Goal: Information Seeking & Learning: Learn about a topic

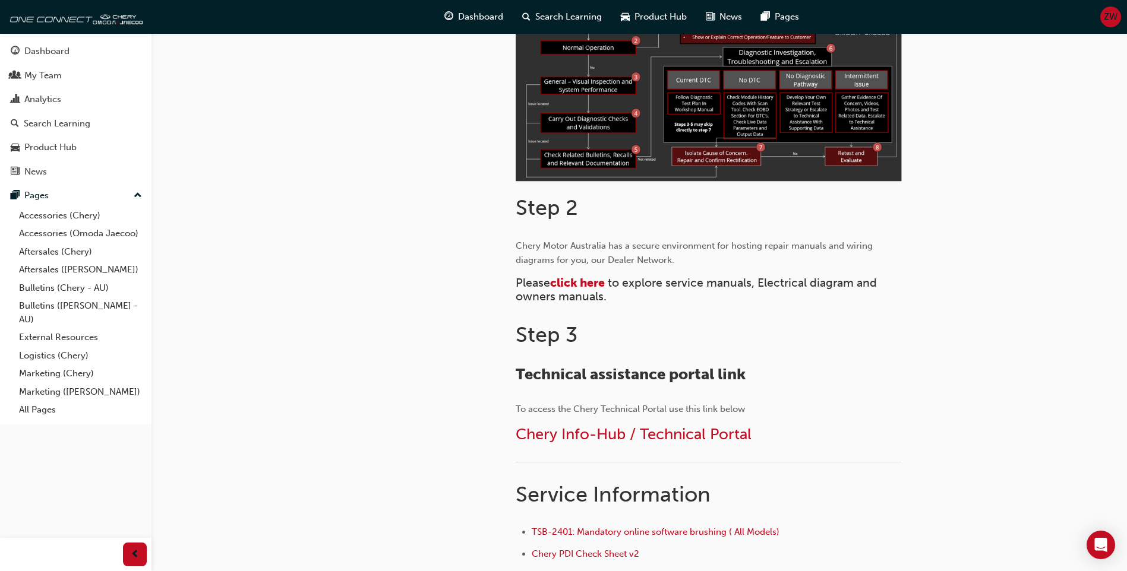
scroll to position [416, 0]
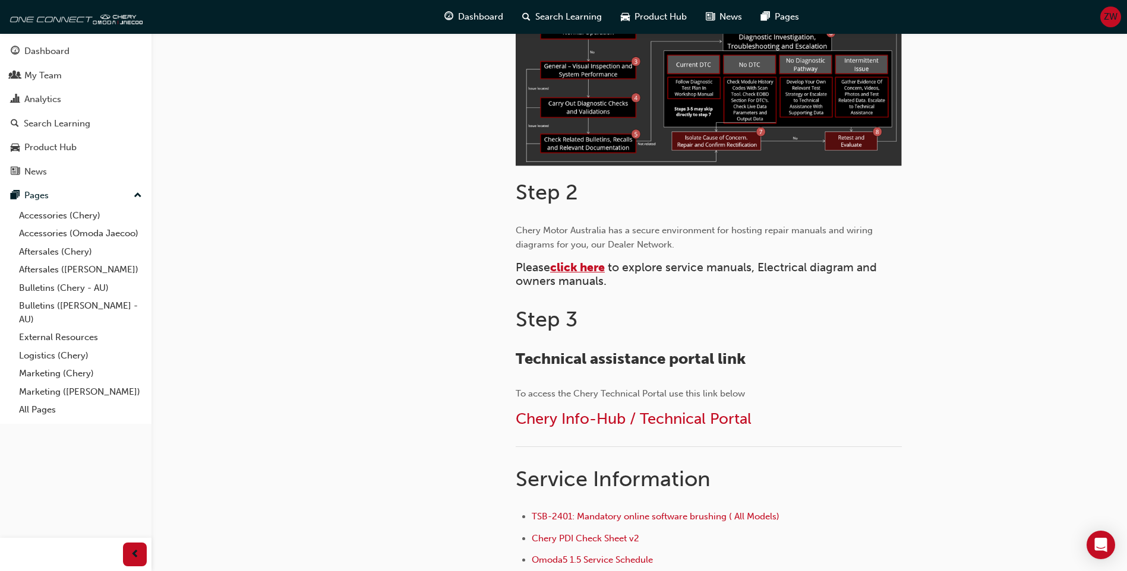
click at [597, 269] on span "click here" at bounding box center [577, 268] width 55 height 14
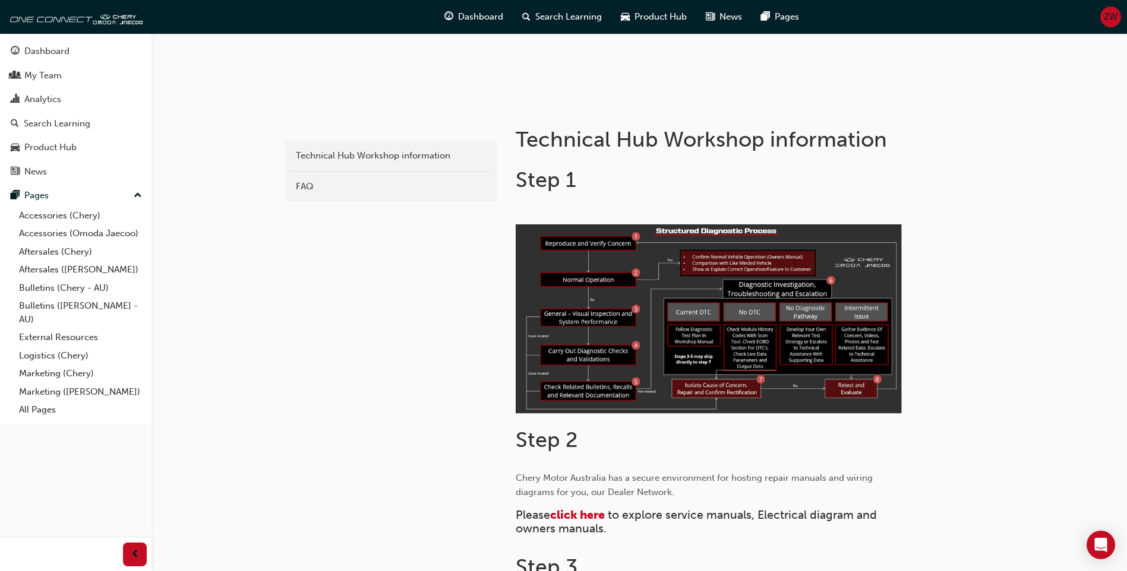
scroll to position [356, 0]
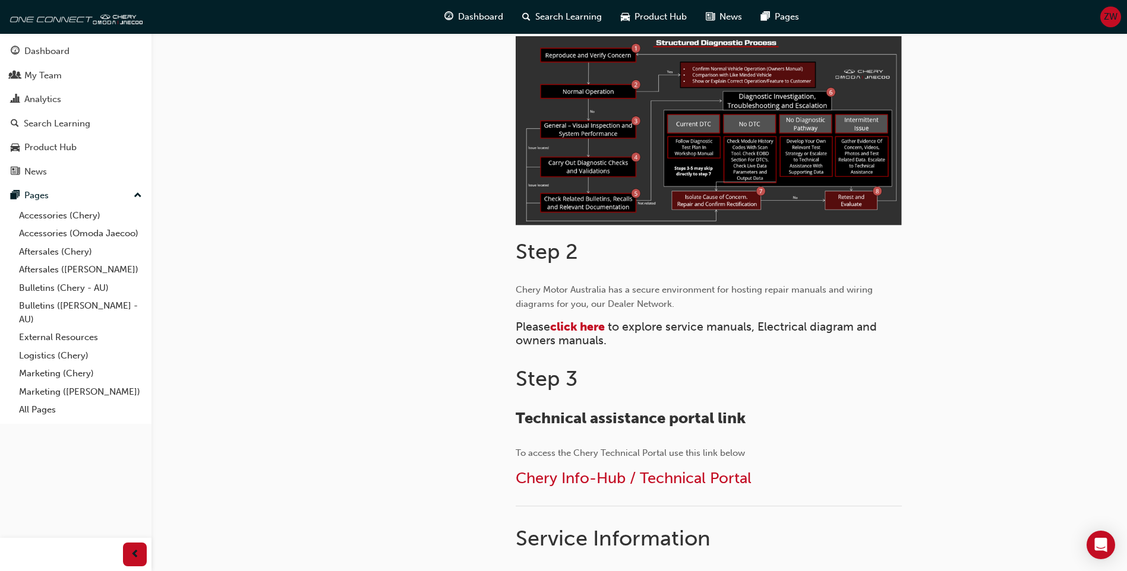
click at [589, 318] on div "Step 1 ﻿ Step 2 Chery Motor Australia has a secure environment for hosting repa…" at bounding box center [708, 413] width 386 height 868
click at [588, 325] on span "click here" at bounding box center [577, 327] width 55 height 14
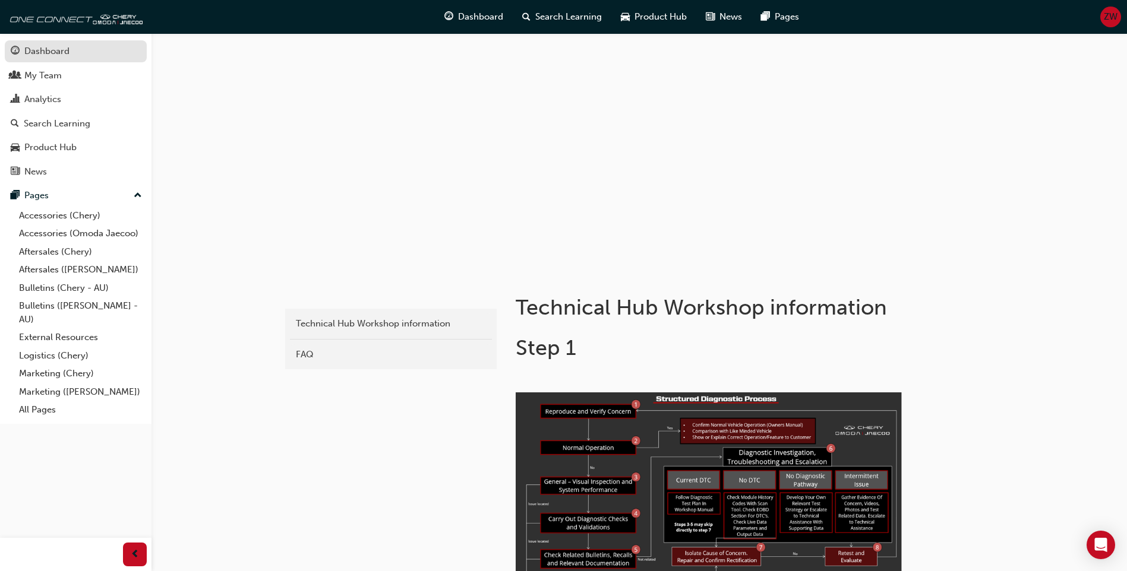
click at [49, 58] on div "Dashboard" at bounding box center [76, 51] width 130 height 15
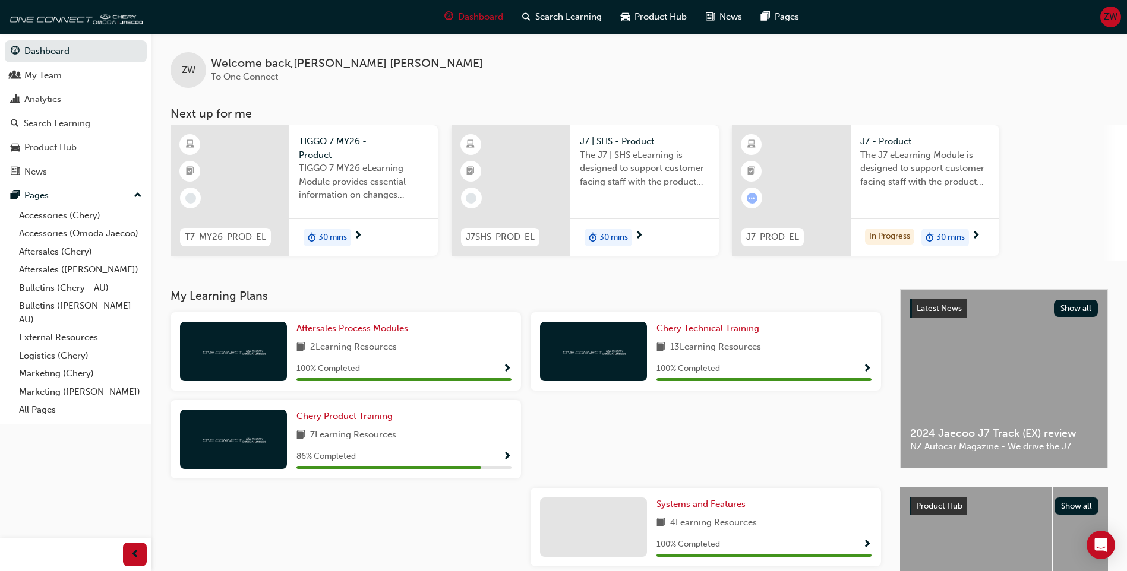
click at [657, 148] on span "The J7 | SHS eLearning is designed to support customer facing staff with the pr…" at bounding box center [644, 168] width 129 height 40
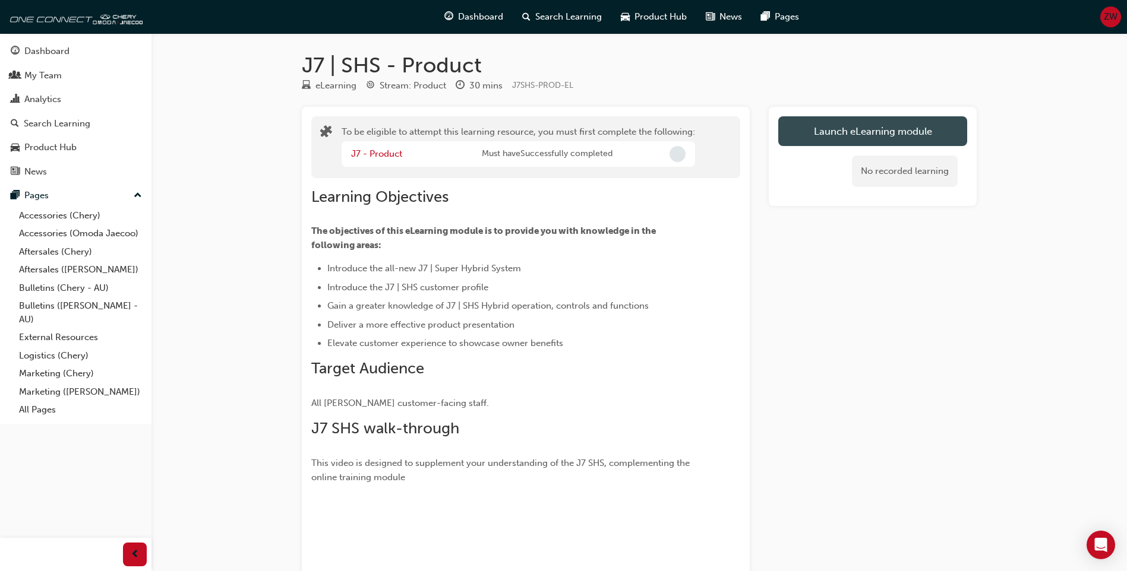
click at [889, 142] on button "Launch eLearning module" at bounding box center [872, 131] width 189 height 30
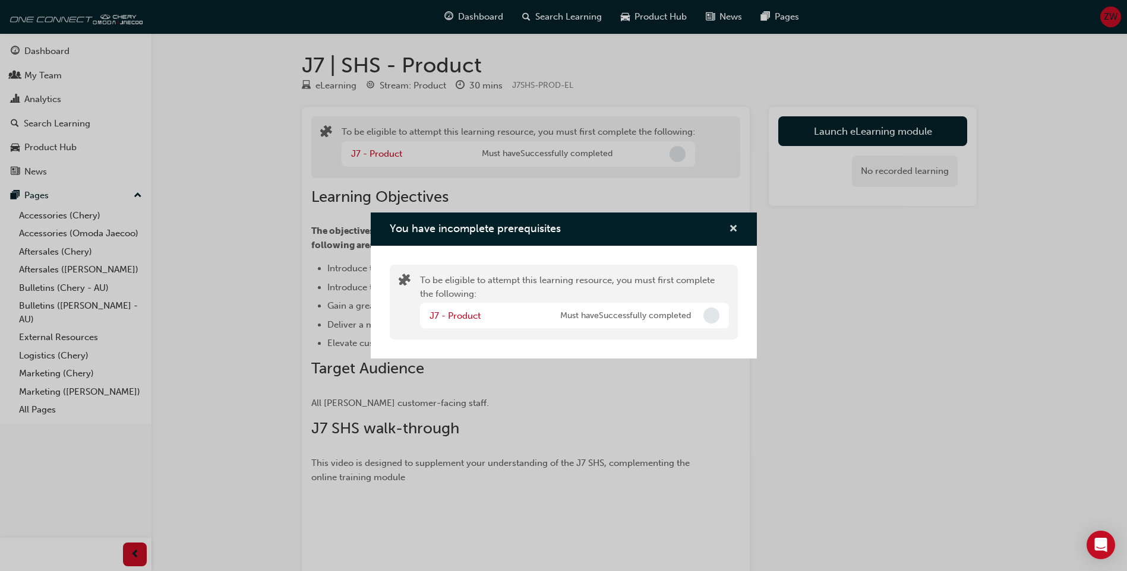
click at [732, 229] on span "cross-icon" at bounding box center [733, 229] width 9 height 11
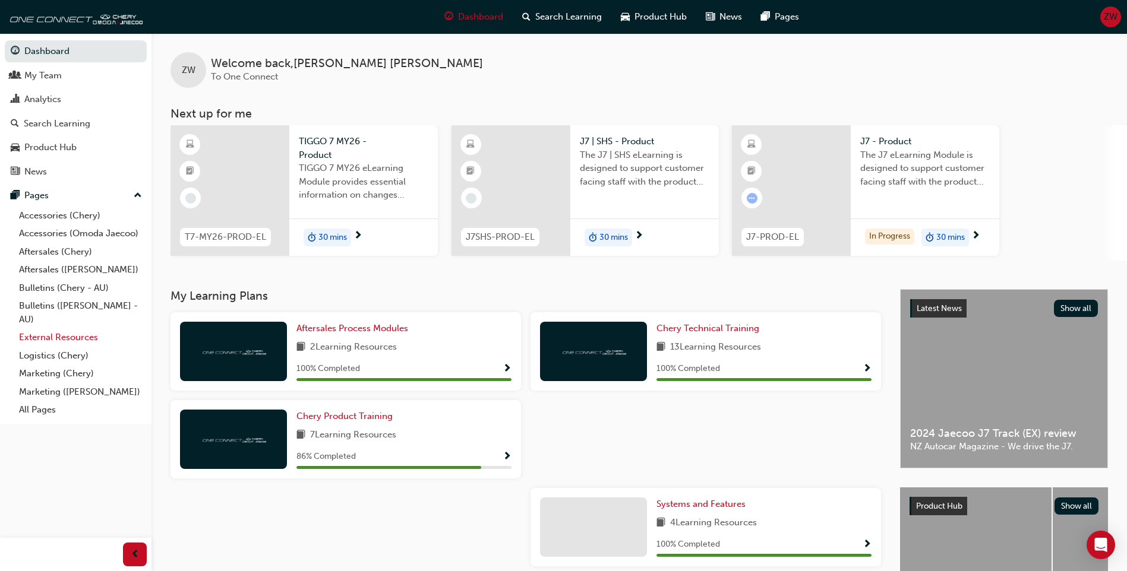
click at [70, 336] on link "External Resources" at bounding box center [80, 337] width 132 height 18
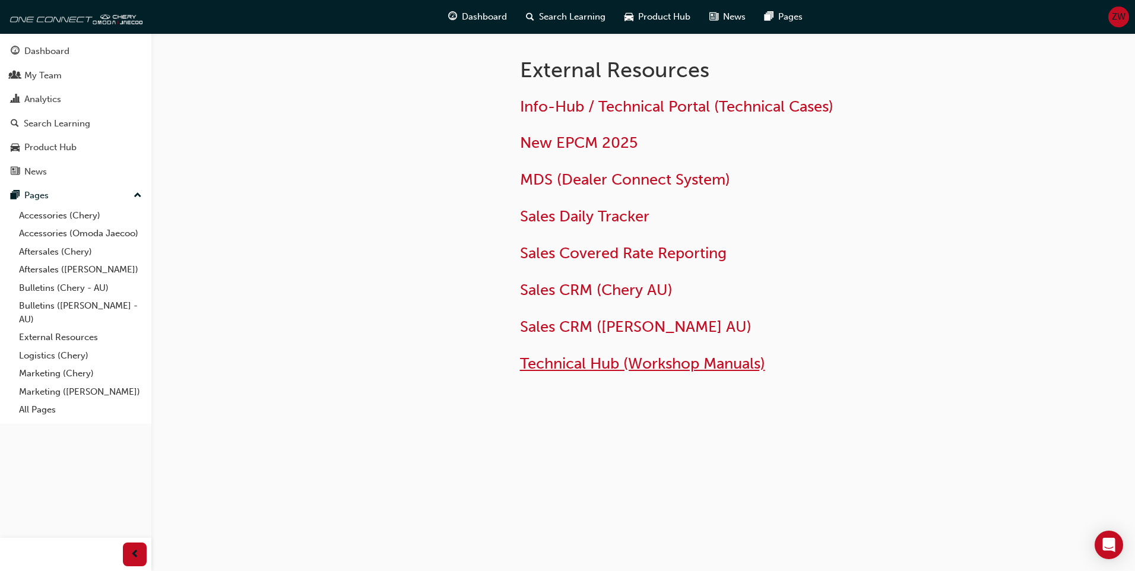
click at [596, 362] on span "Technical Hub (Workshop Manuals)" at bounding box center [642, 364] width 245 height 18
